Goal: Task Accomplishment & Management: Use online tool/utility

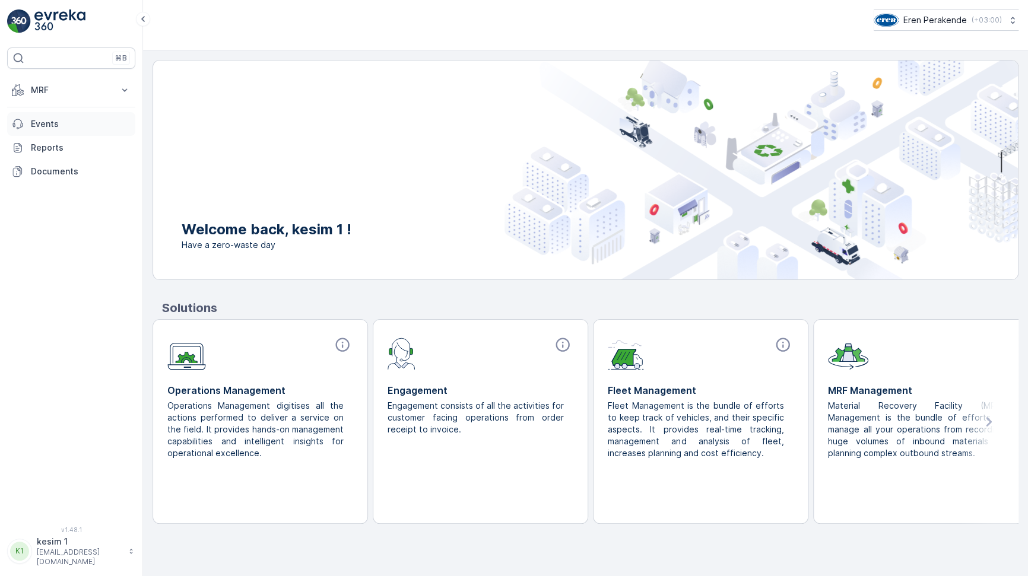
click at [59, 125] on p "Events" at bounding box center [81, 124] width 100 height 12
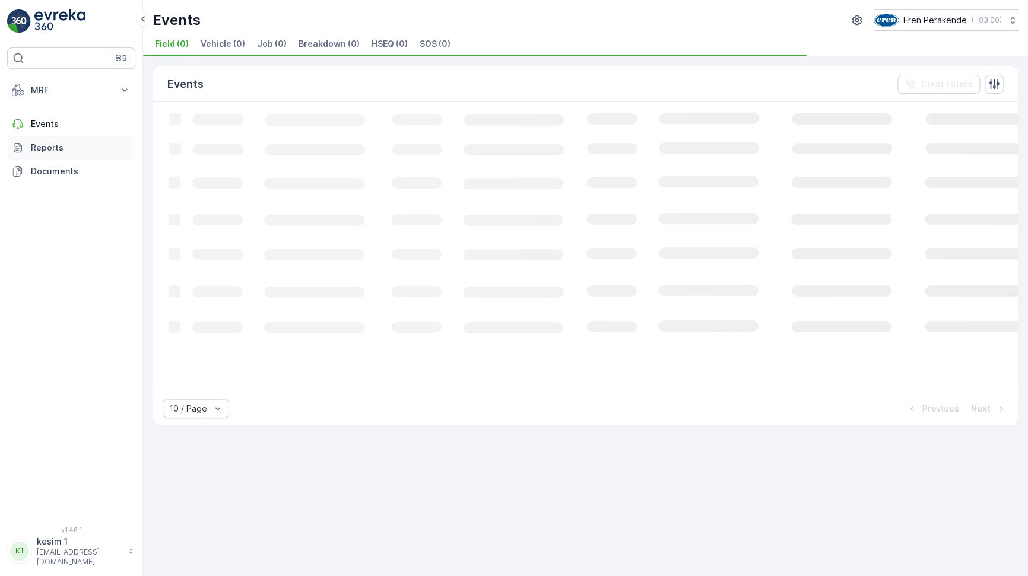
click at [68, 147] on p "Reports" at bounding box center [81, 148] width 100 height 12
click at [62, 93] on p "MRF" at bounding box center [71, 90] width 81 height 12
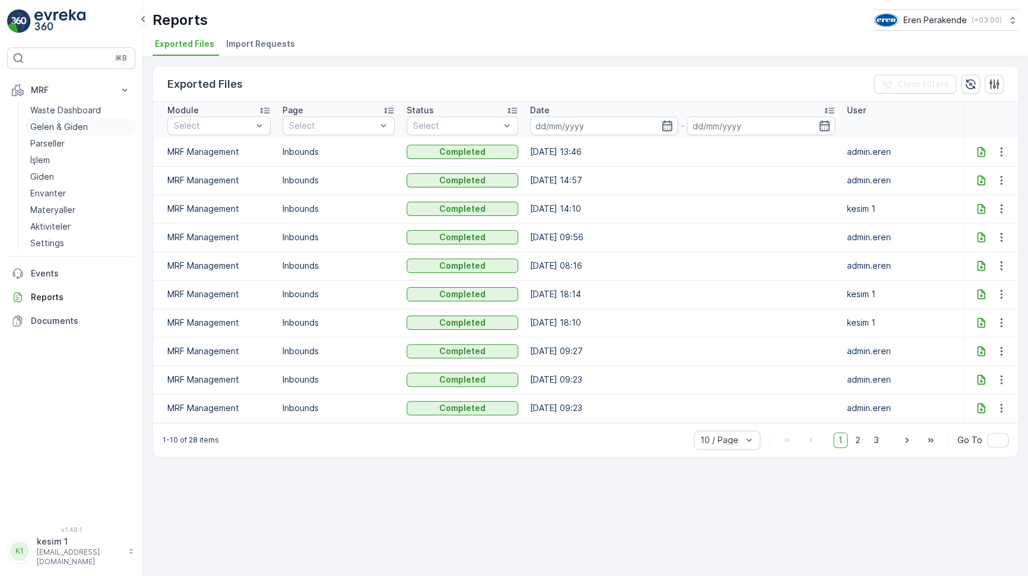
click at [70, 127] on p "Gelen & Giden" at bounding box center [59, 127] width 58 height 12
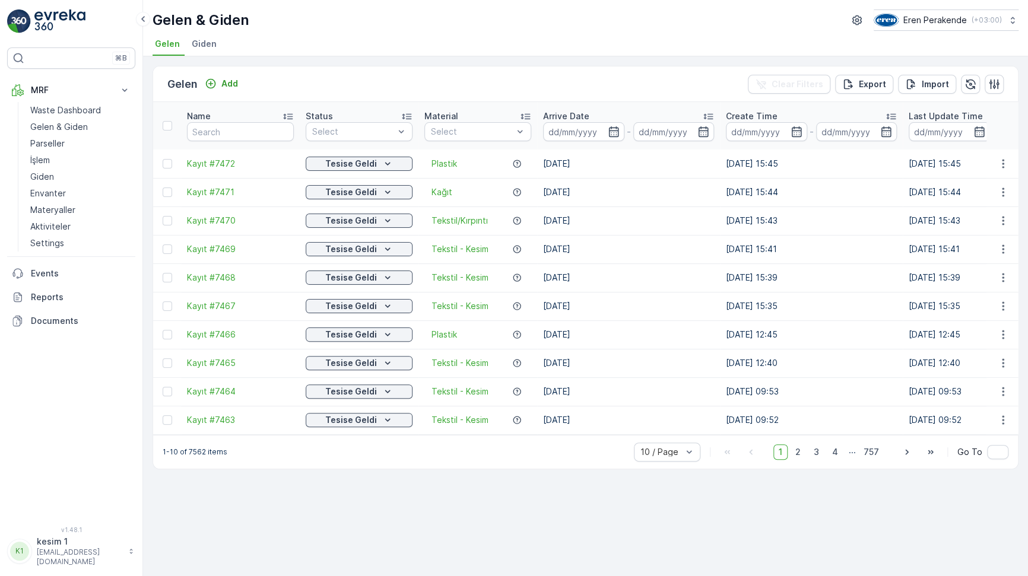
drag, startPoint x: 593, startPoint y: 152, endPoint x: 529, endPoint y: 155, distance: 64.7
click at [529, 155] on tr "Kayıt #7472 Tesise Geldi Plastik 14.08.2025 14.08.2025 15:45 14.08.2025 15:45 Ç…" at bounding box center [1025, 164] width 1744 height 28
drag, startPoint x: 529, startPoint y: 155, endPoint x: 579, endPoint y: 205, distance: 70.5
click at [579, 206] on td "14.08.2025" at bounding box center [628, 220] width 183 height 28
click at [675, 421] on span "50 / Page" at bounding box center [660, 425] width 39 height 9
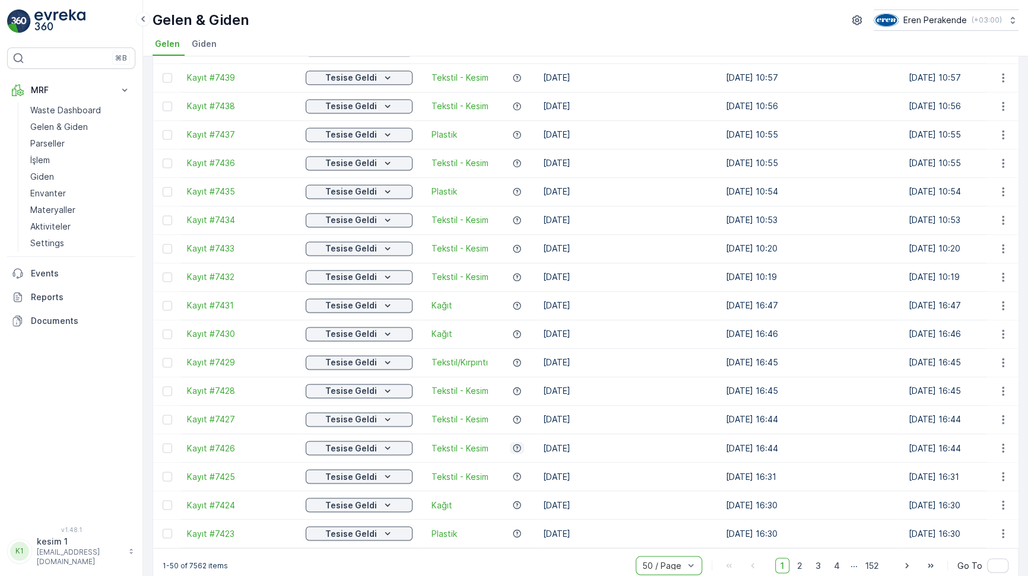
scroll to position [1035, 0]
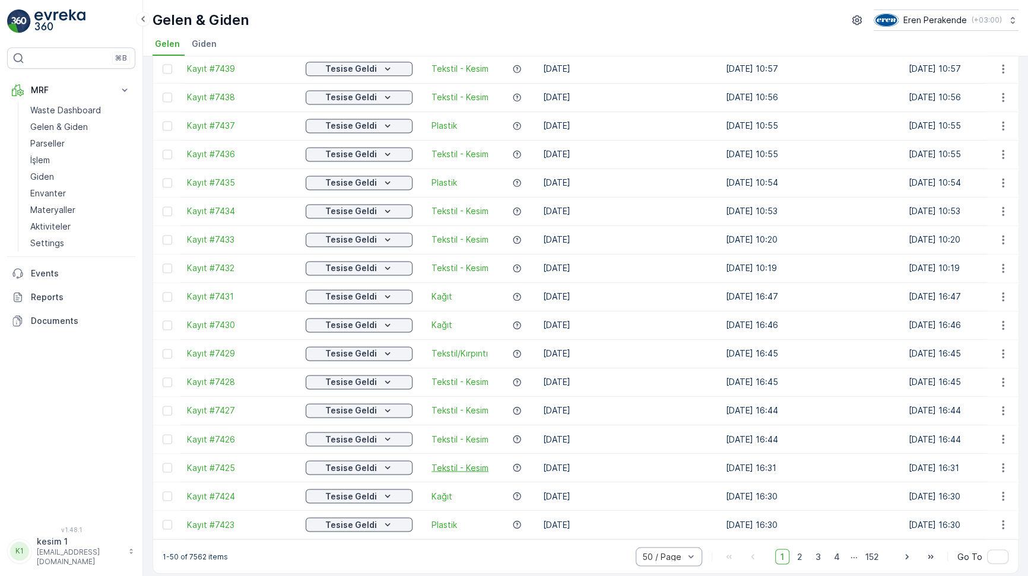
click at [465, 462] on span "Tekstil - Kesim" at bounding box center [459, 468] width 57 height 12
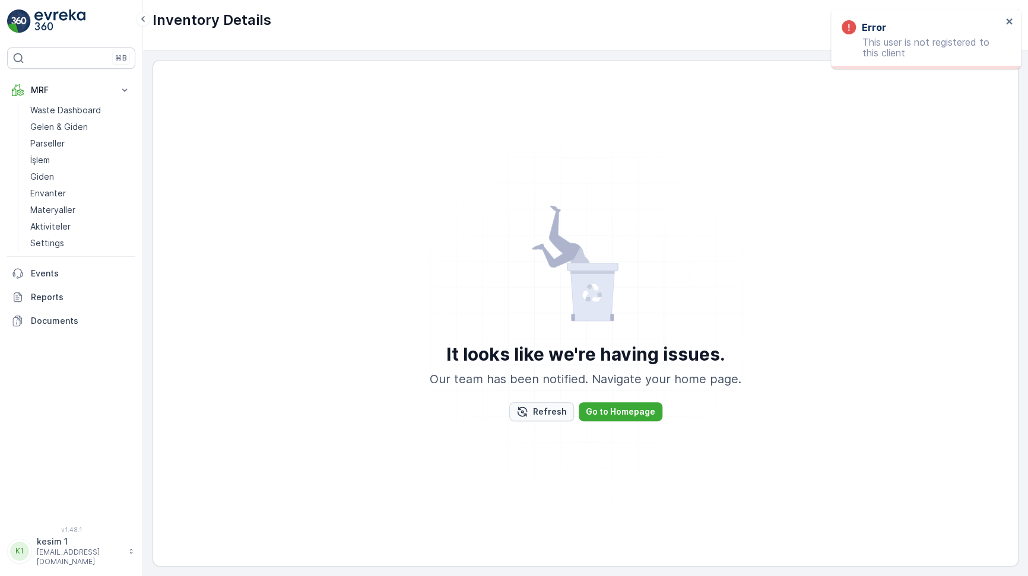
click at [553, 412] on p "Refresh" at bounding box center [550, 412] width 34 height 12
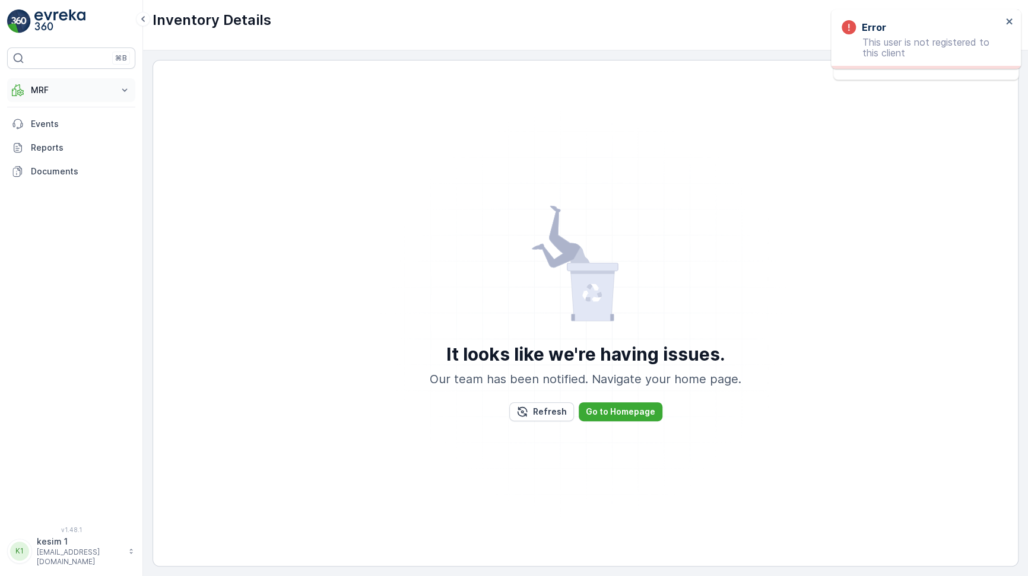
click at [58, 94] on p "MRF" at bounding box center [71, 90] width 81 height 12
click at [70, 128] on p "Gelen & Giden" at bounding box center [59, 127] width 58 height 12
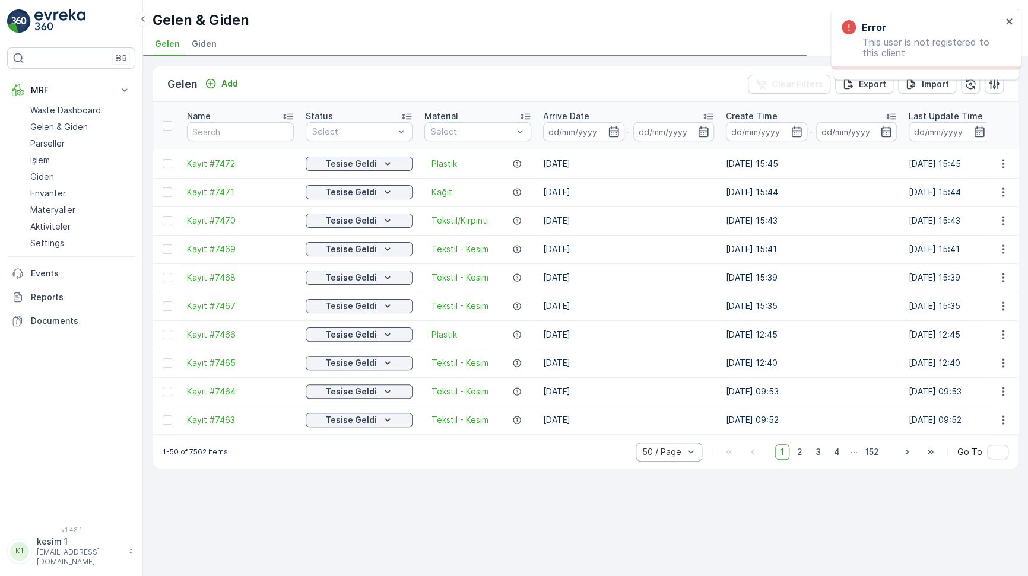
click at [675, 447] on div at bounding box center [663, 451] width 44 height 9
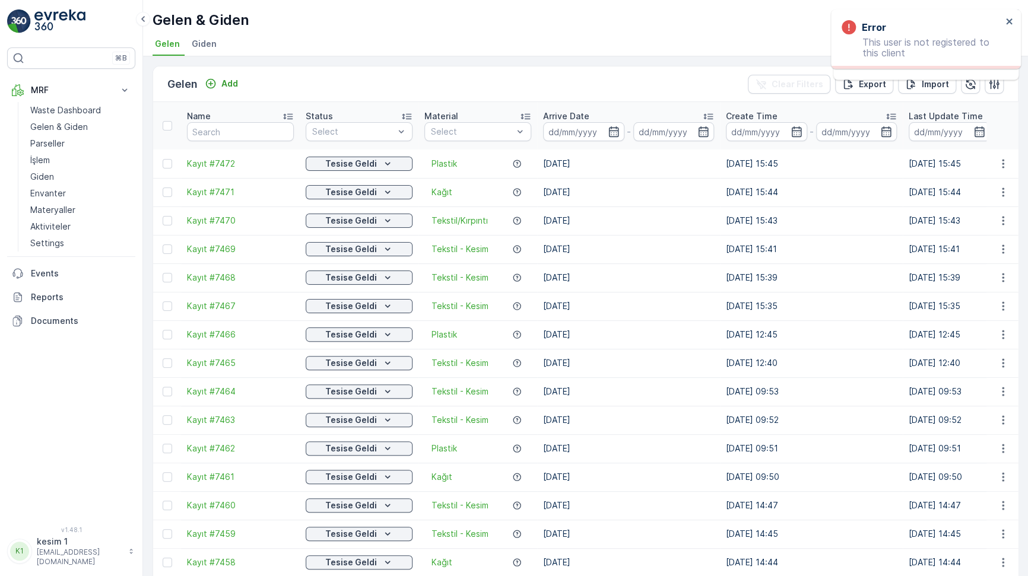
click at [675, 445] on td "14.08.2025" at bounding box center [628, 448] width 183 height 28
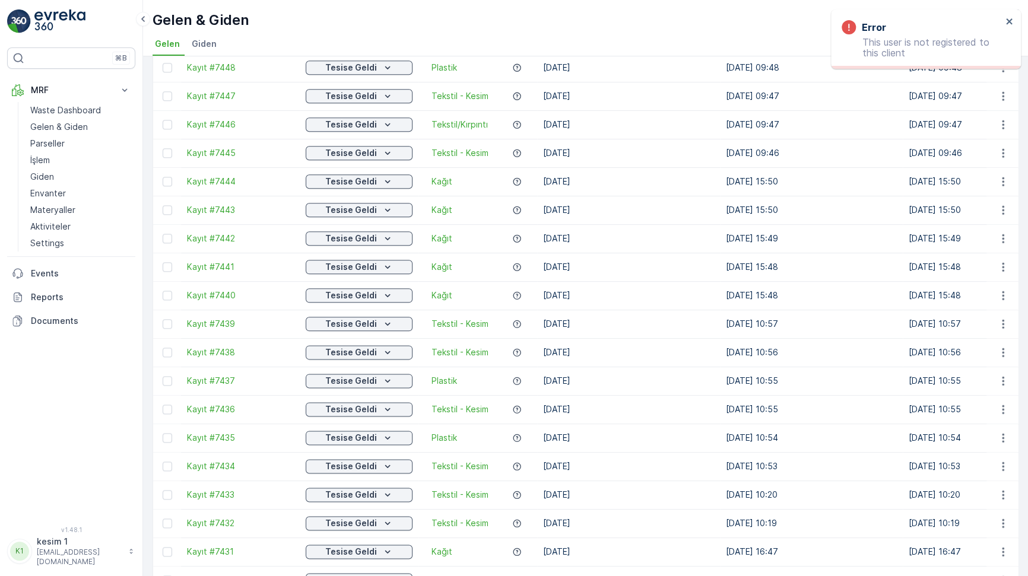
scroll to position [1008, 0]
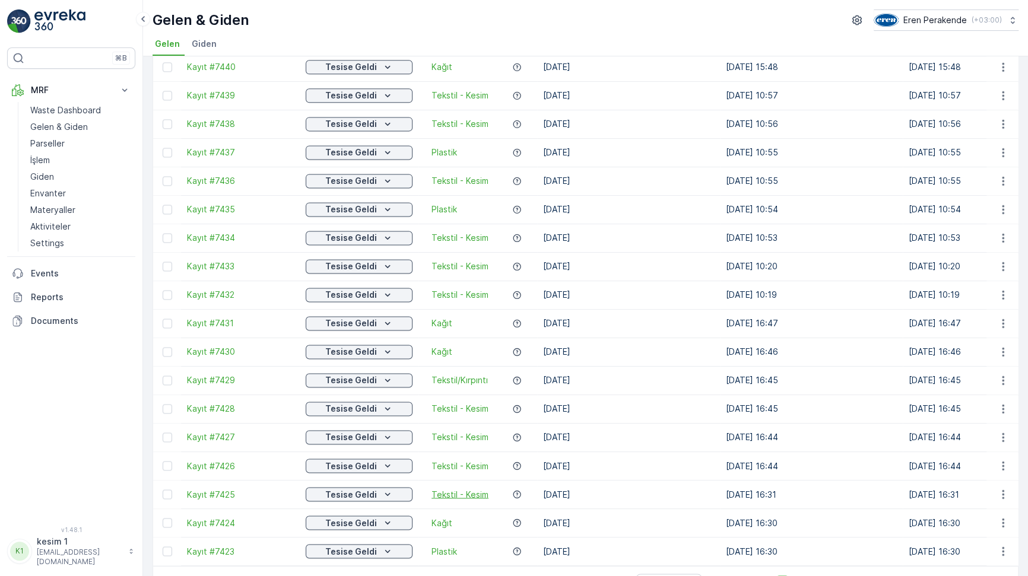
click at [466, 488] on span "Tekstil - Kesim" at bounding box center [459, 494] width 57 height 12
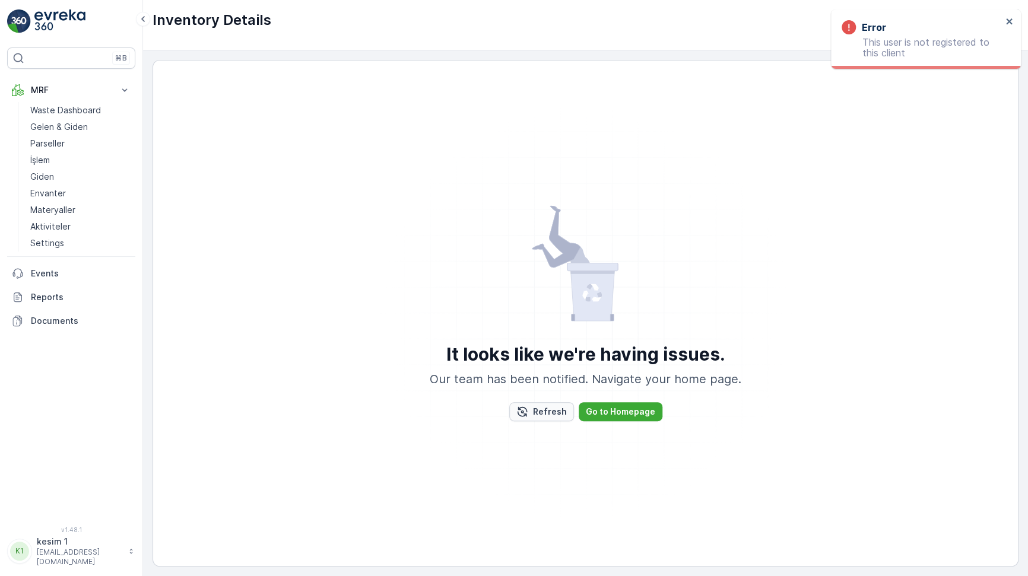
click at [528, 412] on icon "Refresh" at bounding box center [522, 412] width 12 height 12
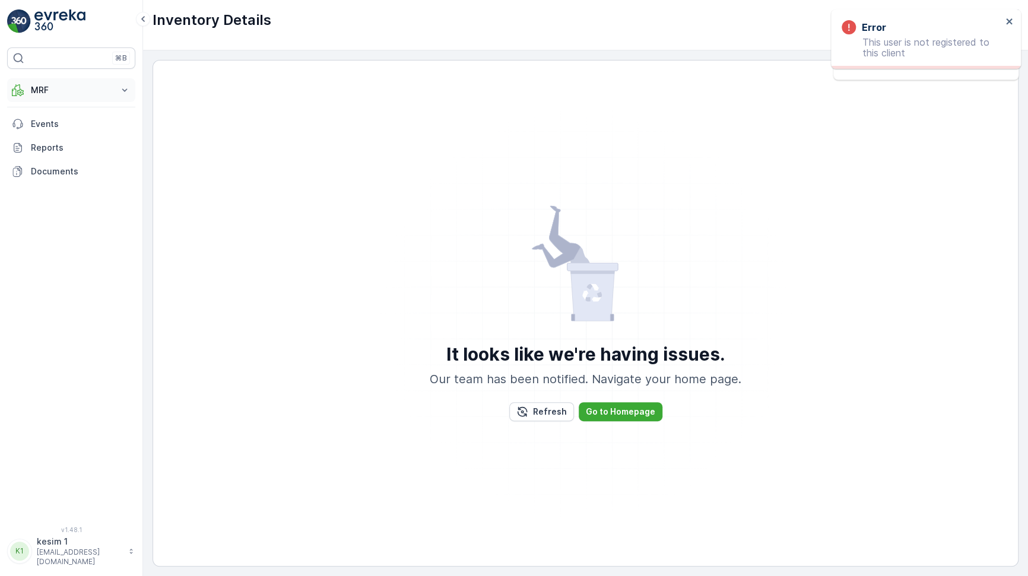
click at [70, 90] on p "MRF" at bounding box center [71, 90] width 81 height 12
click at [85, 122] on p "Gelen & Giden" at bounding box center [59, 127] width 58 height 12
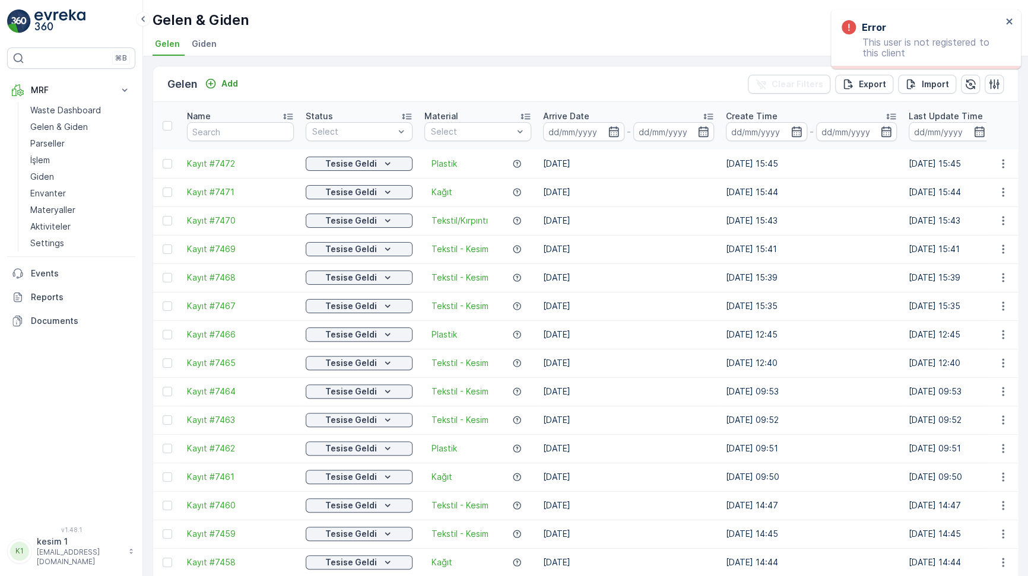
click at [864, 94] on div "Gelen Add Clear Filters Export Import" at bounding box center [585, 84] width 865 height 36
click at [863, 88] on p "Export" at bounding box center [872, 84] width 27 height 12
click at [873, 64] on span "reports" at bounding box center [931, 64] width 139 height 12
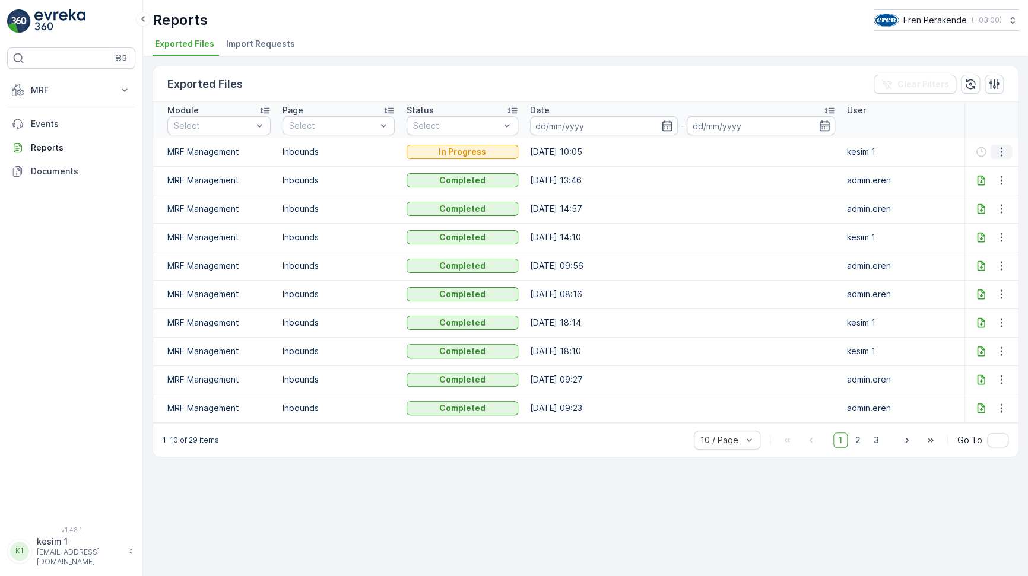
click at [996, 152] on icon "button" at bounding box center [1001, 152] width 12 height 12
click at [997, 152] on icon "button" at bounding box center [1001, 152] width 12 height 12
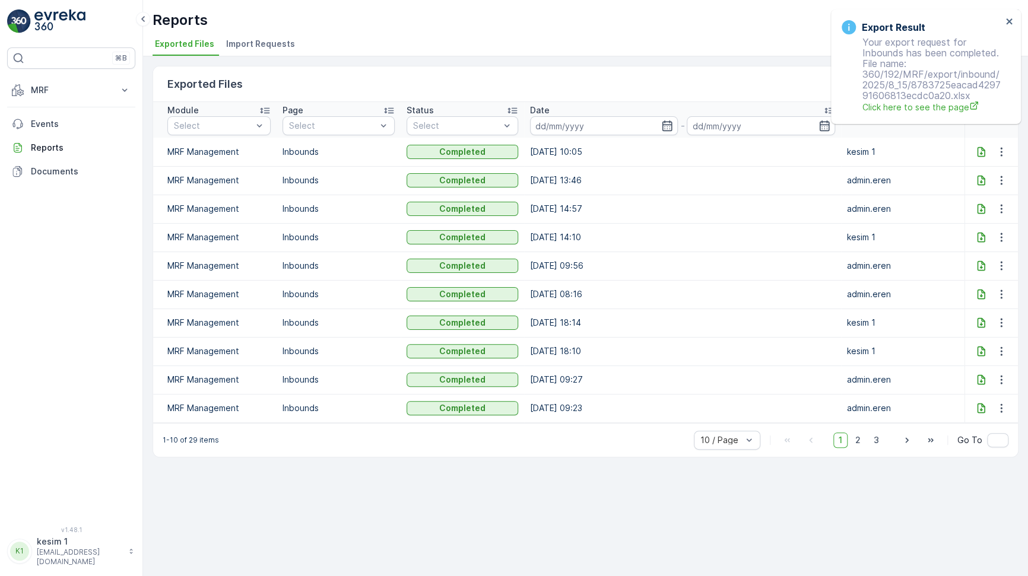
click at [975, 151] on icon at bounding box center [981, 152] width 12 height 12
